Goal: Communication & Community: Answer question/provide support

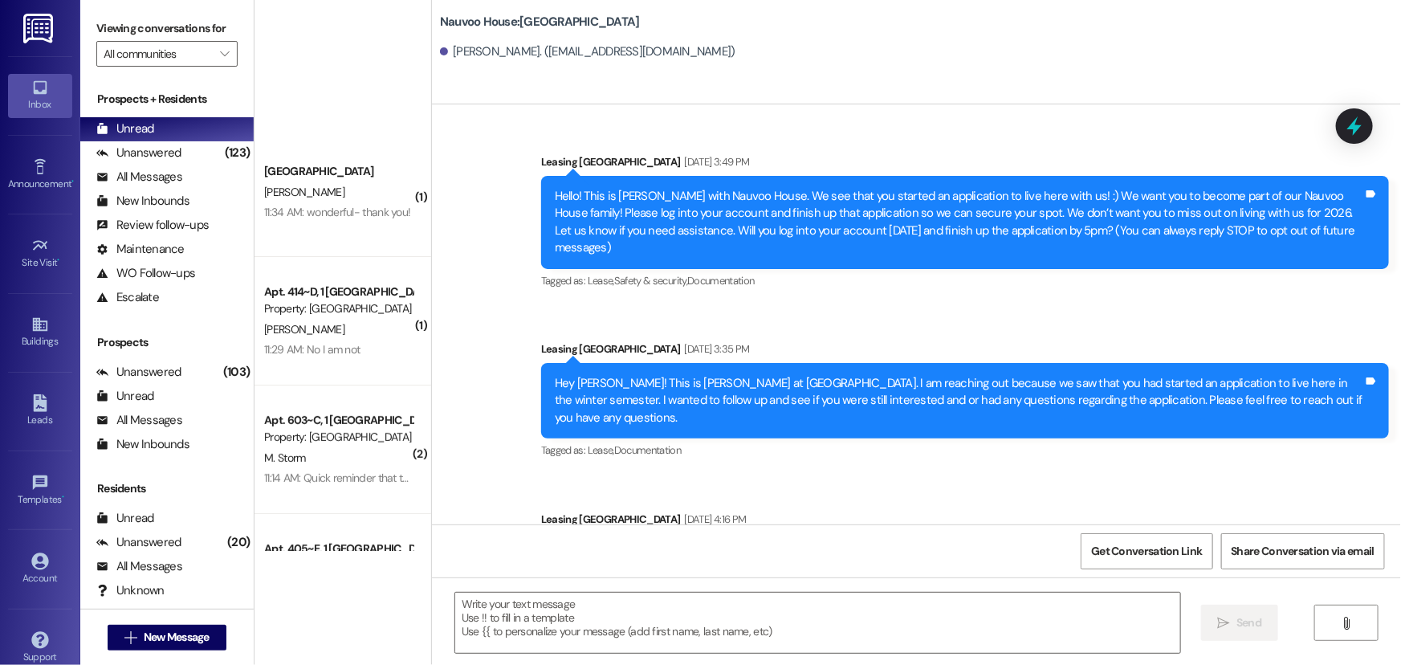
click at [289, 599] on div "11:13 AM: Quick reminder that the office will be closed [DATE]. We will be open…" at bounding box center [499, 606] width 470 height 14
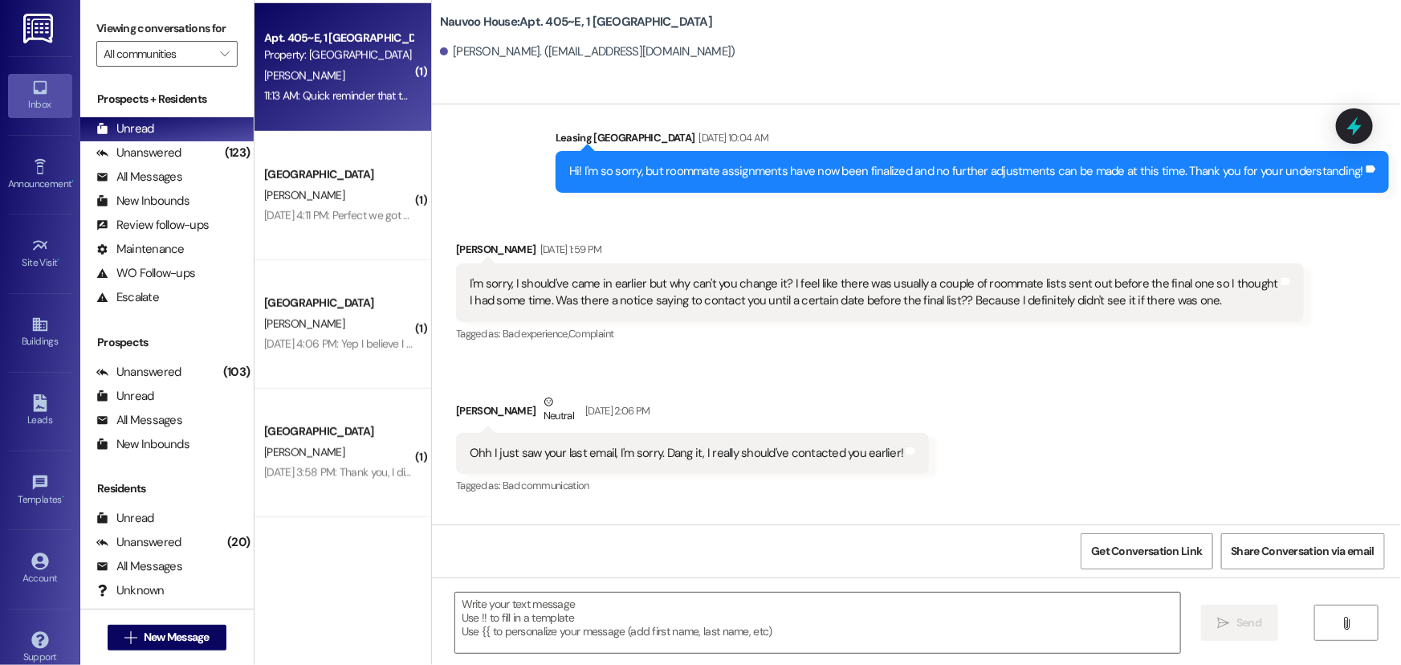
scroll to position [19205, 0]
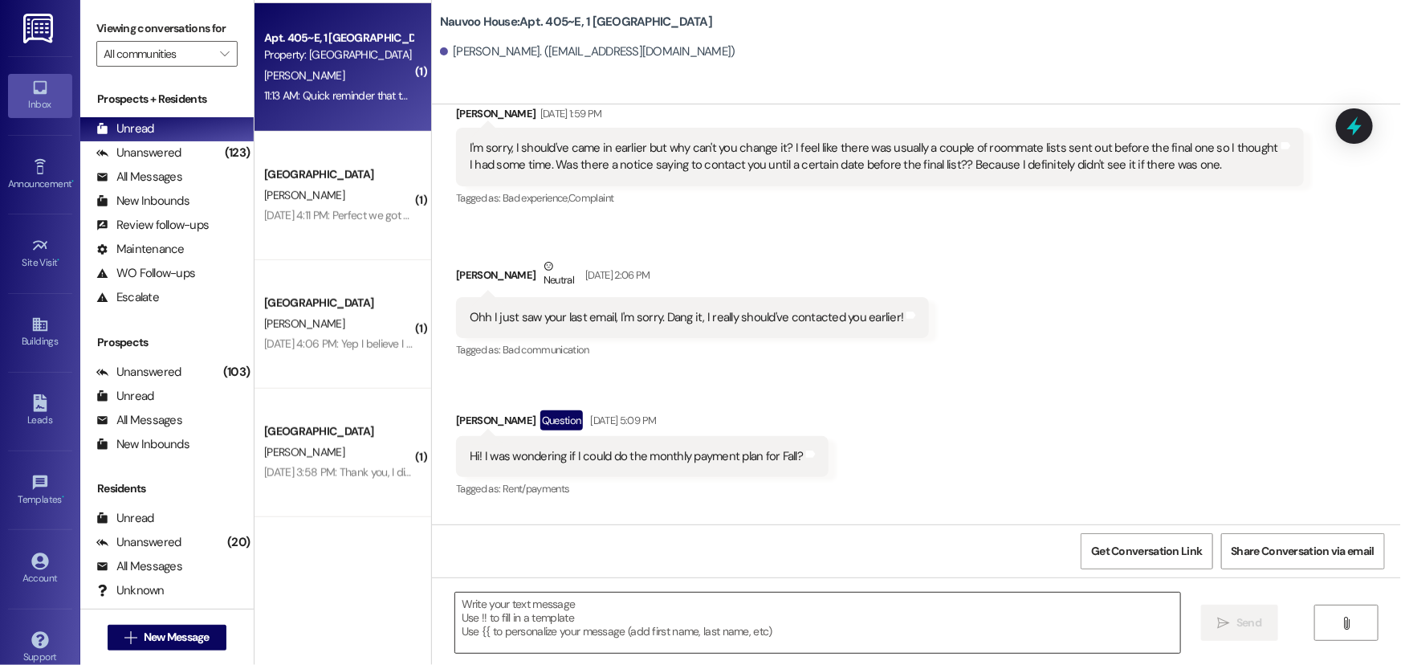
click at [548, 627] on textarea at bounding box center [817, 623] width 725 height 60
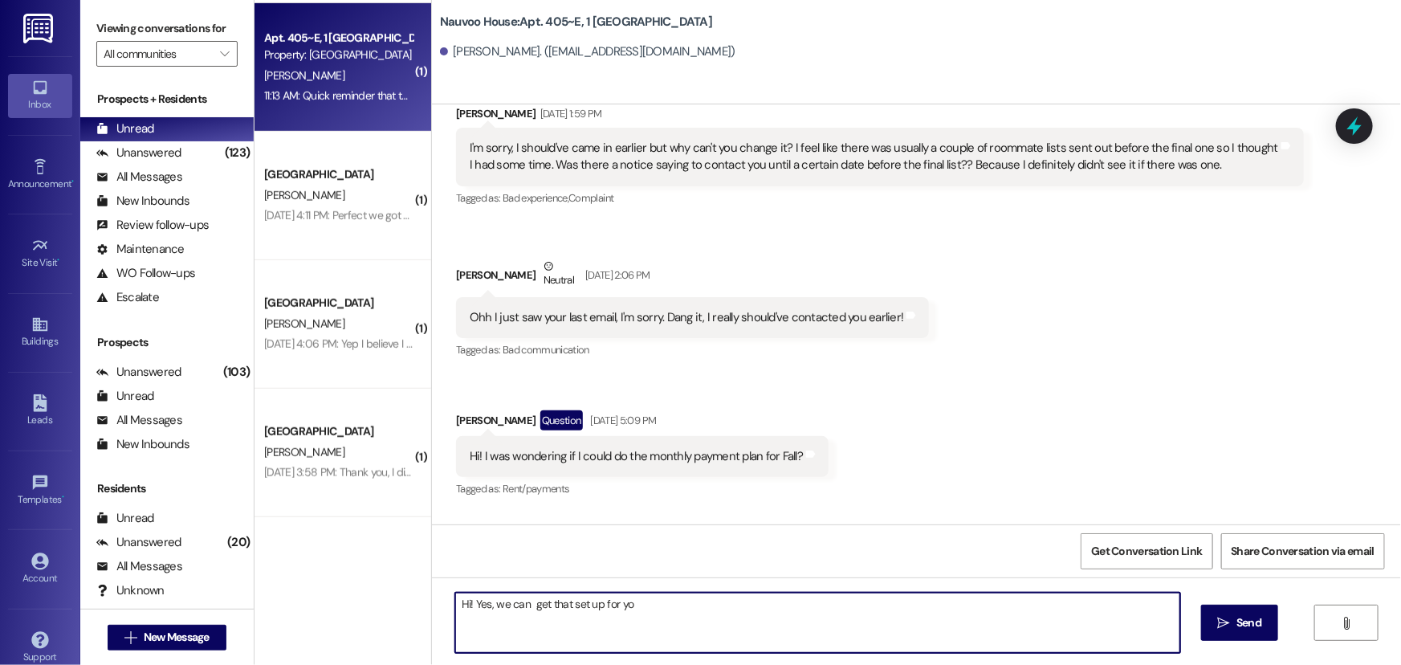
type textarea "Hi! Yes, we can get that set up for you"
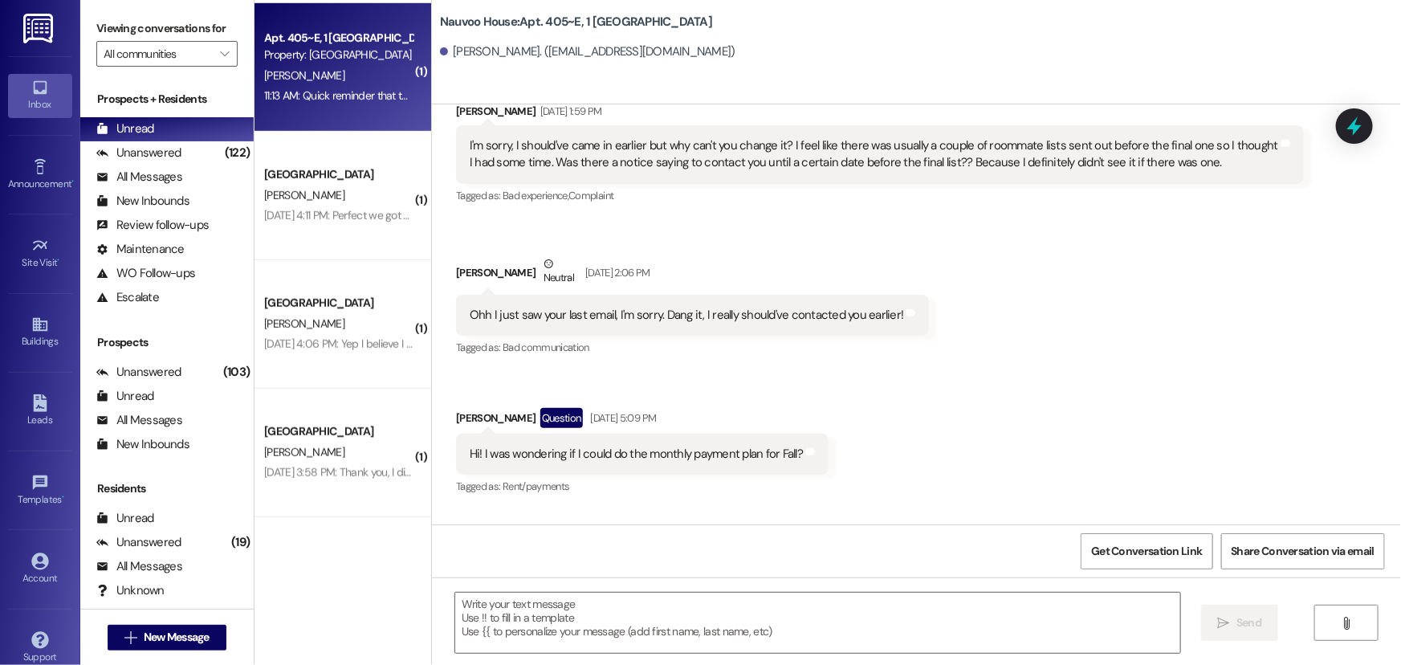
scroll to position [19317, 0]
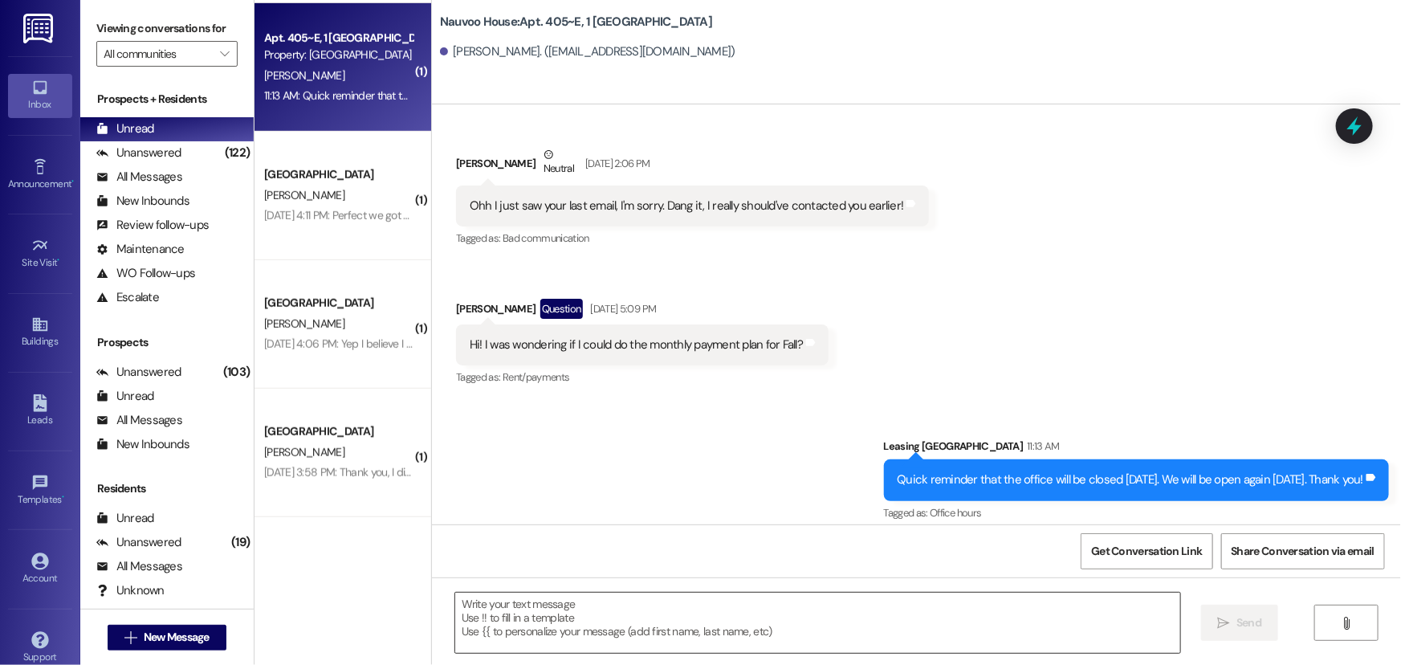
click at [509, 631] on textarea at bounding box center [817, 623] width 725 height 60
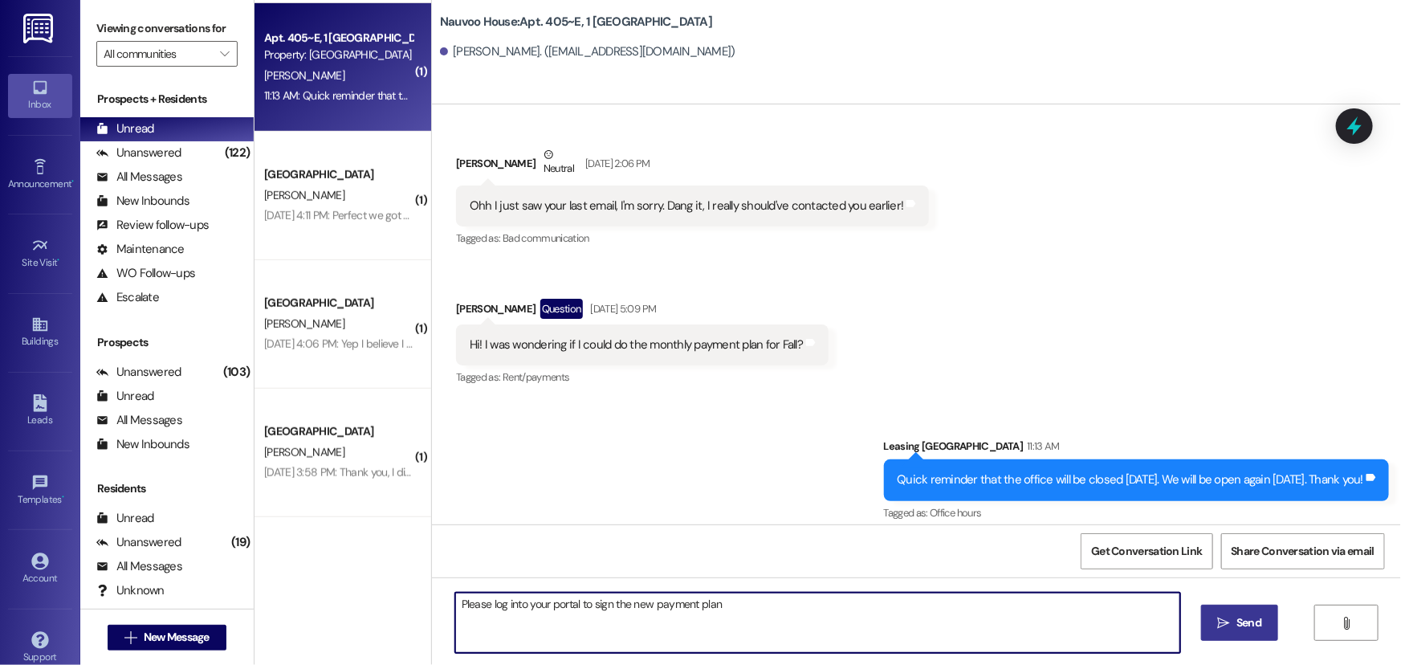
type textarea "Please log into your portal to sign the new payment plan"
click at [1248, 617] on span "Send" at bounding box center [1248, 622] width 25 height 17
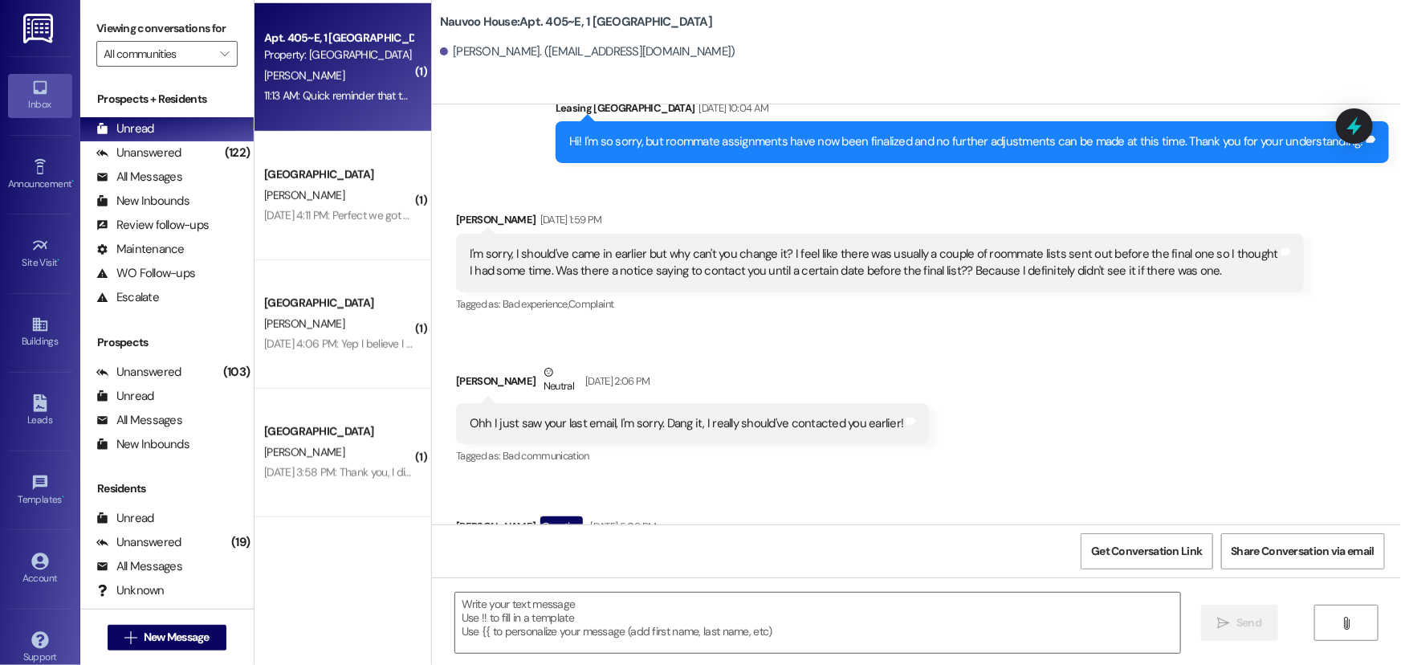
scroll to position [19069, 0]
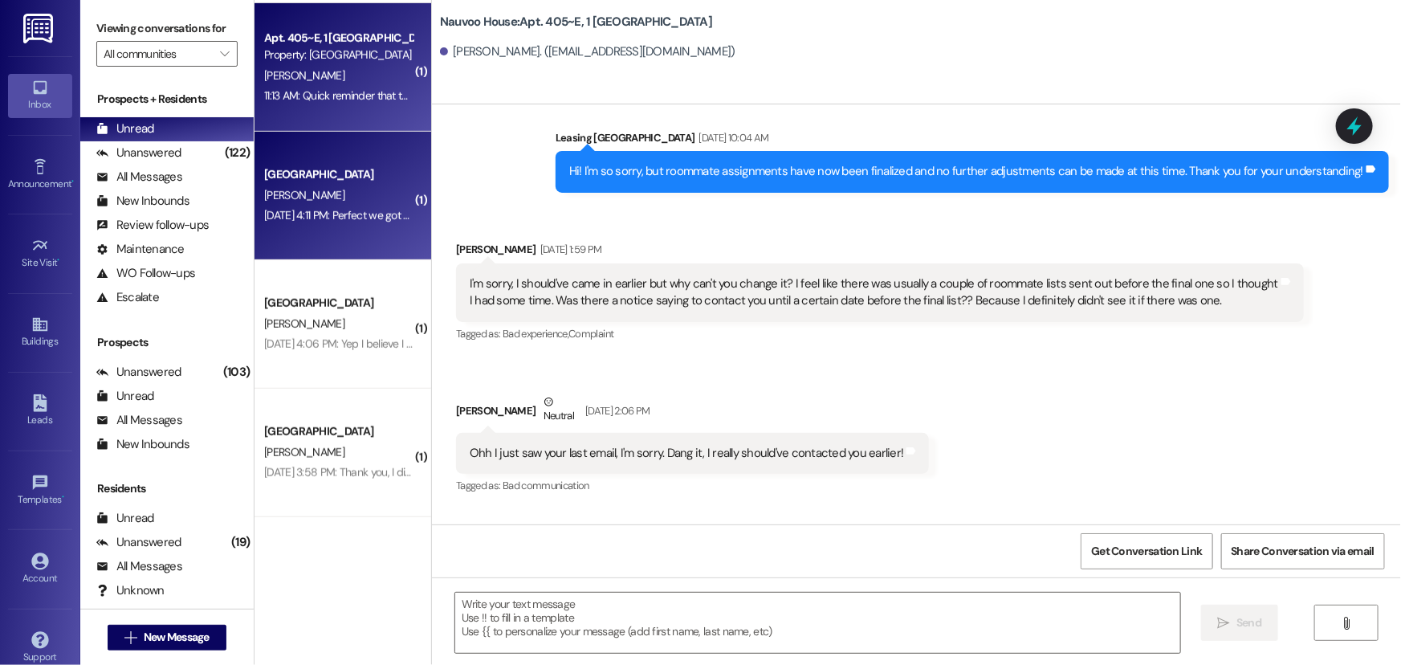
click at [307, 214] on div "[DATE] 4:11 PM: Perfect we got that! [DATE] 4:11 PM: Perfect we got that!" at bounding box center [344, 215] width 161 height 14
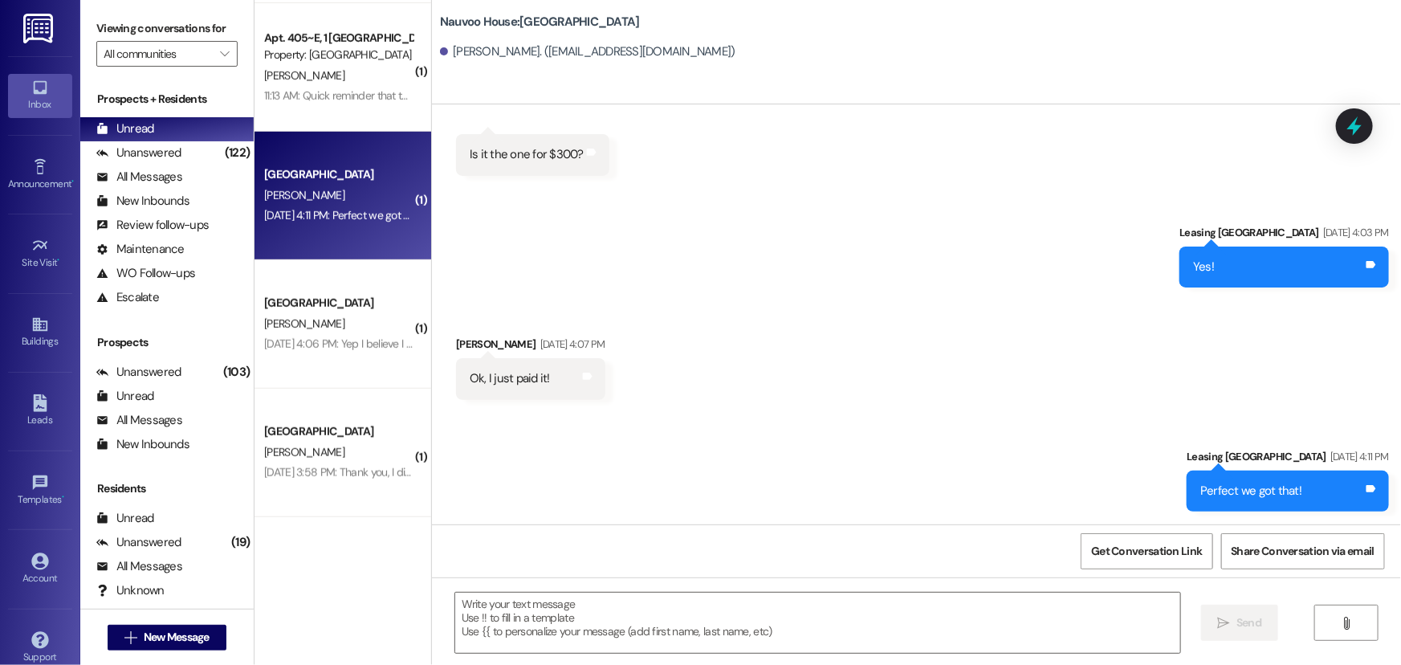
scroll to position [530, 0]
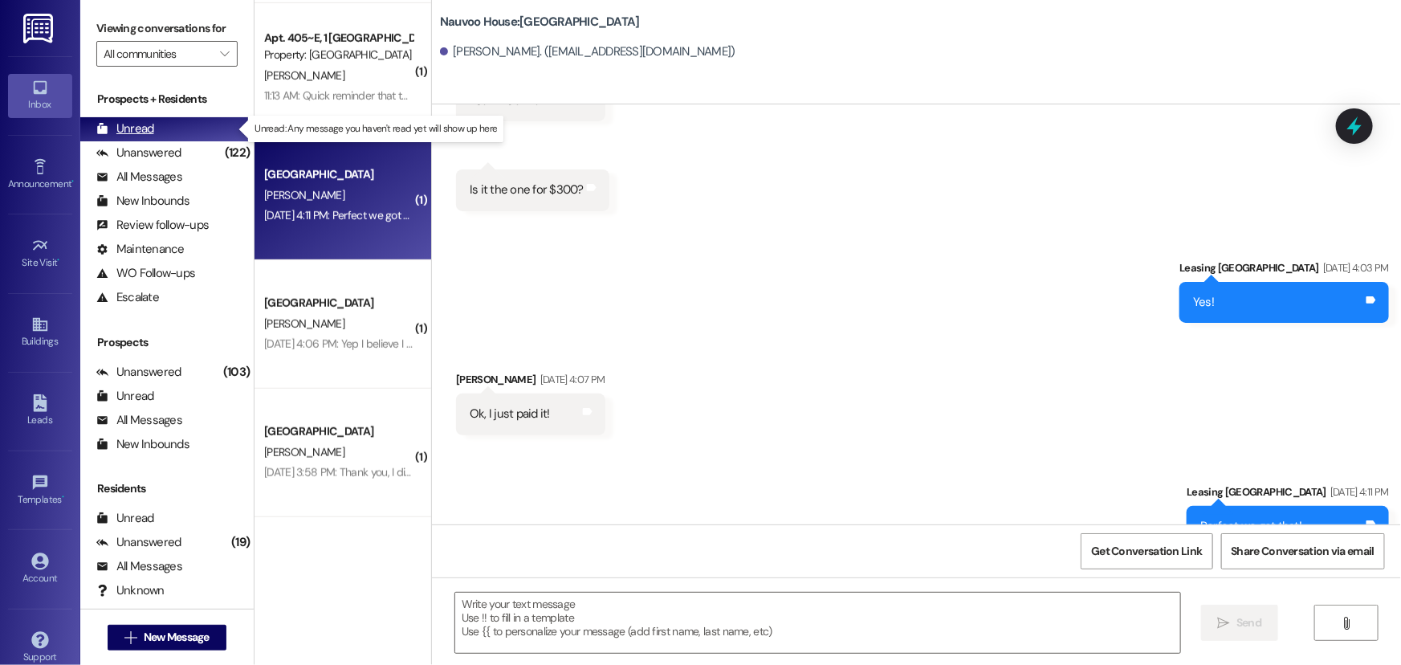
click at [191, 128] on div "Unread (0)" at bounding box center [166, 129] width 173 height 24
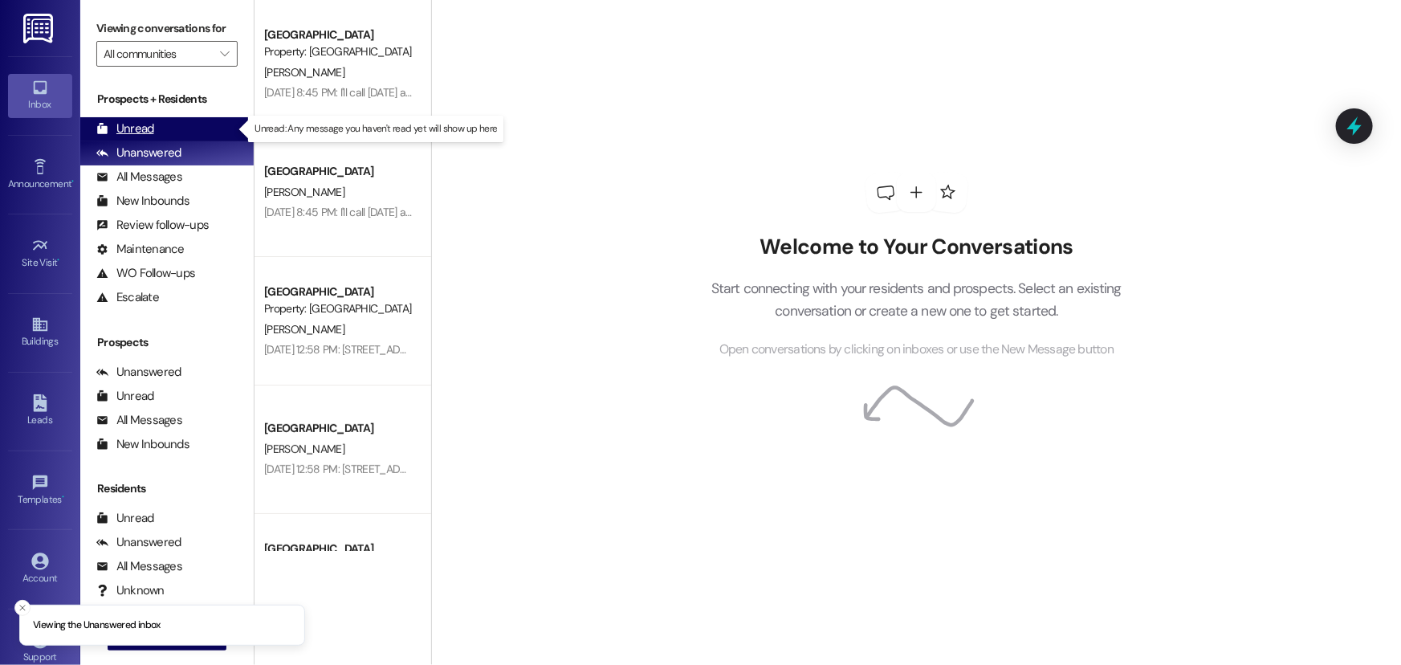
click at [142, 124] on div "Unread" at bounding box center [125, 128] width 58 height 17
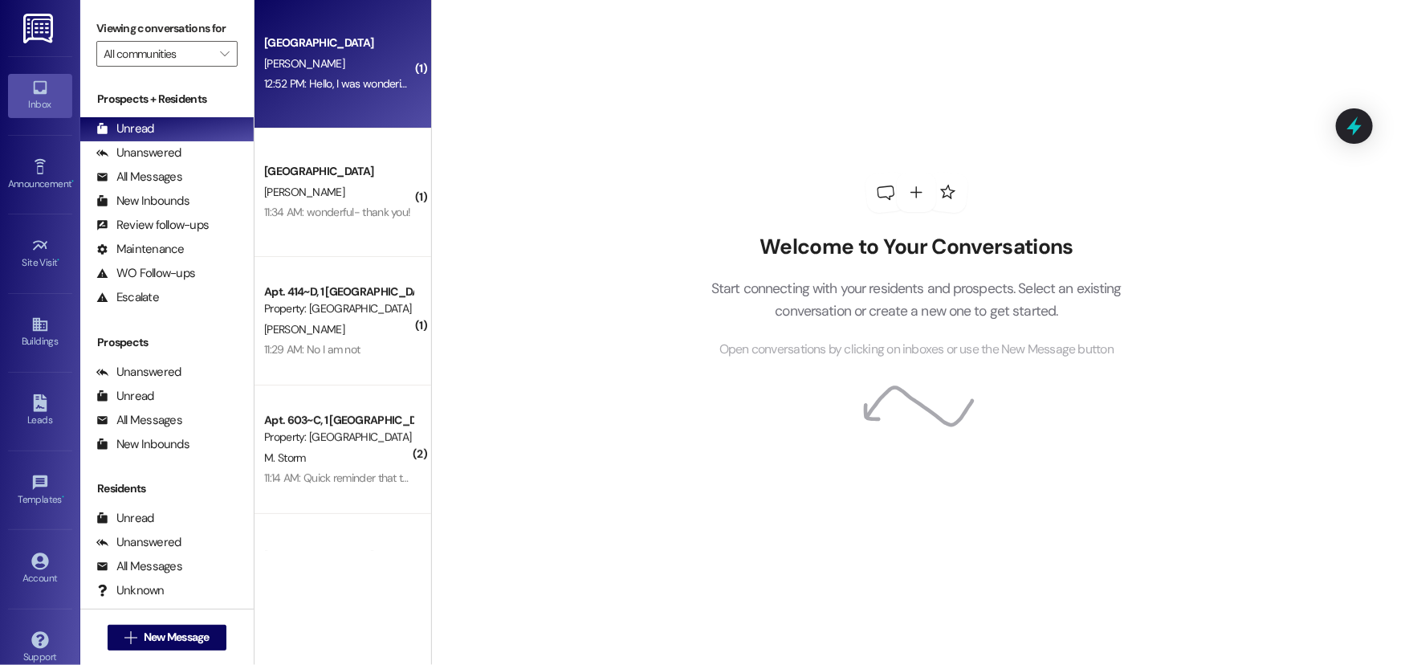
click at [322, 67] on div "[PERSON_NAME]" at bounding box center [339, 64] width 152 height 20
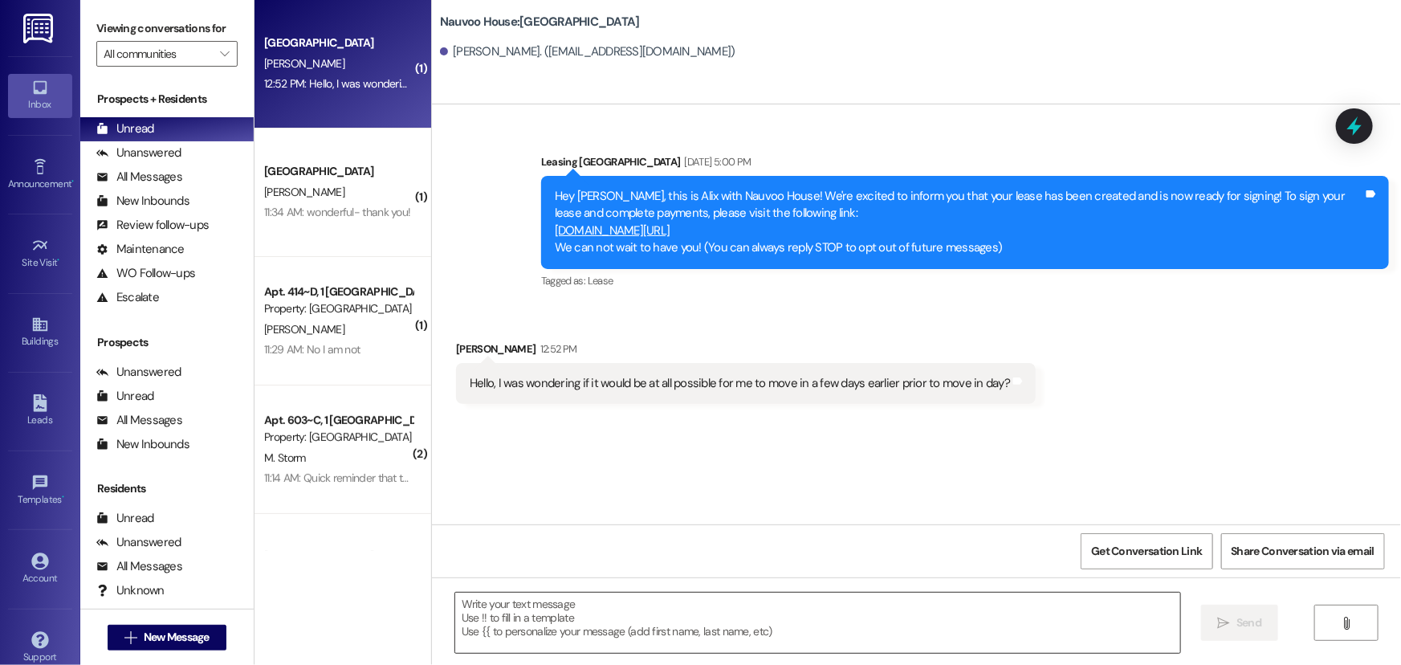
click at [490, 633] on textarea at bounding box center [817, 623] width 725 height 60
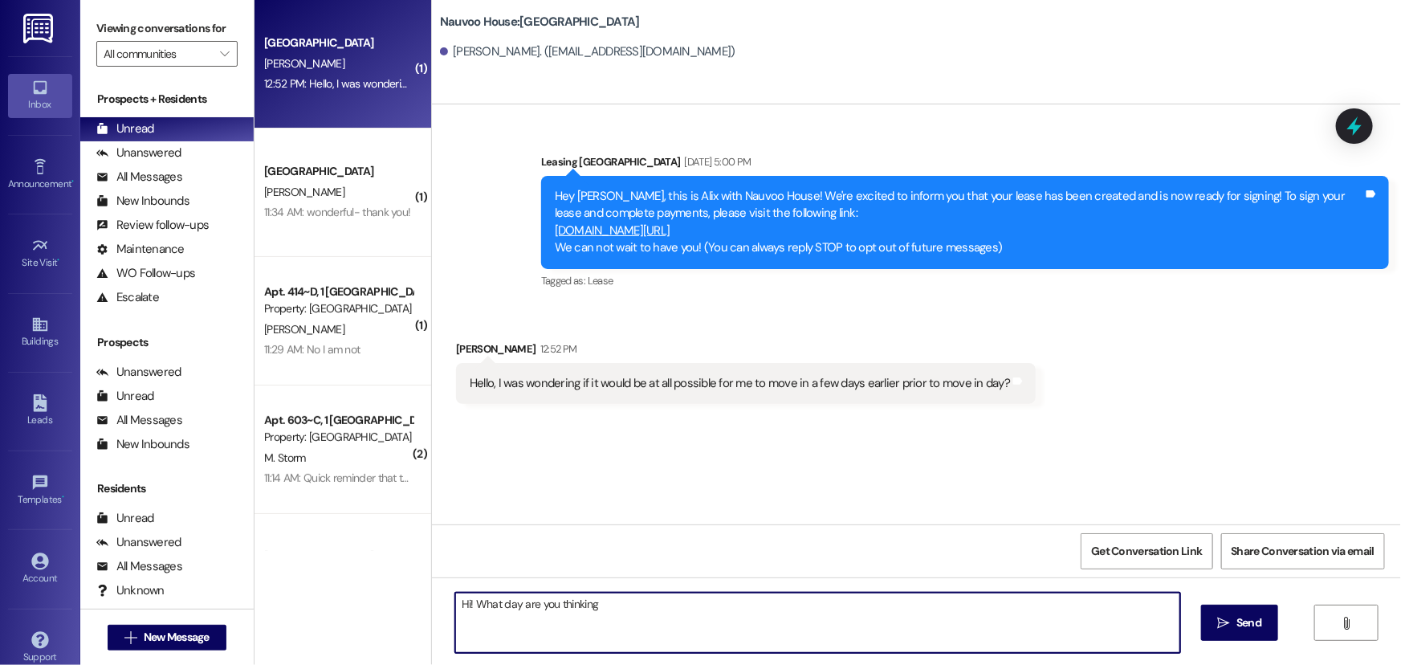
type textarea "Hi! What day are you thinking?"
